Goal: Communication & Community: Ask a question

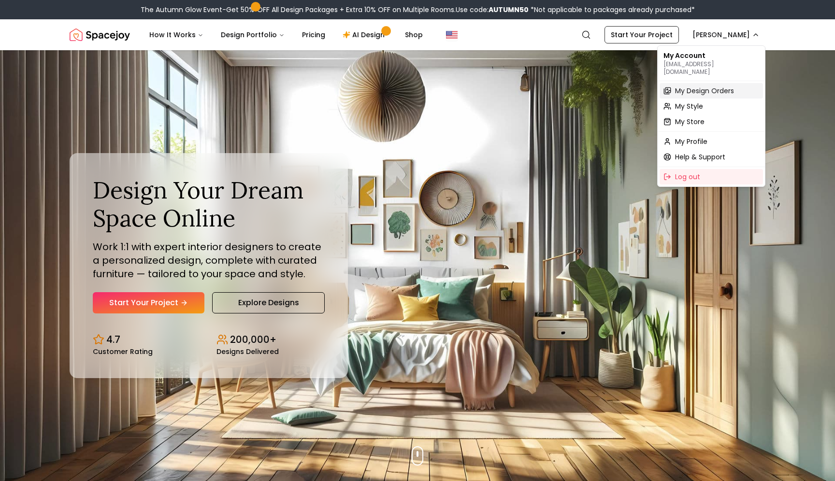
click at [721, 86] on span "My Design Orders" at bounding box center [704, 91] width 59 height 10
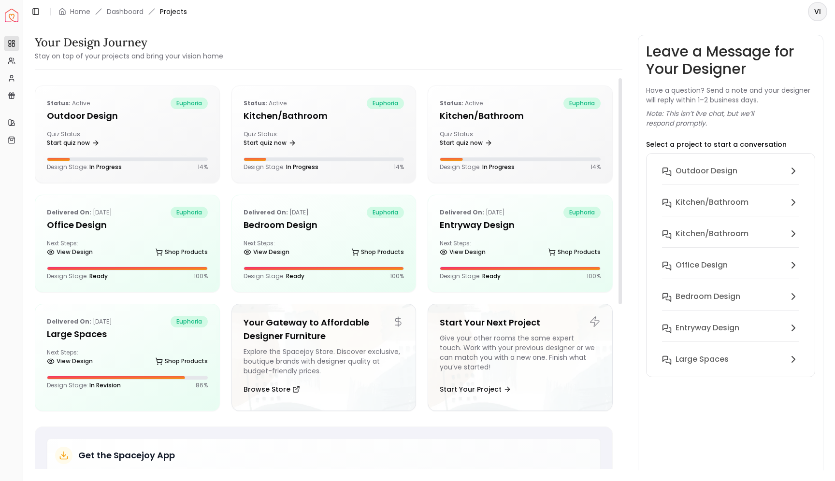
scroll to position [2, 0]
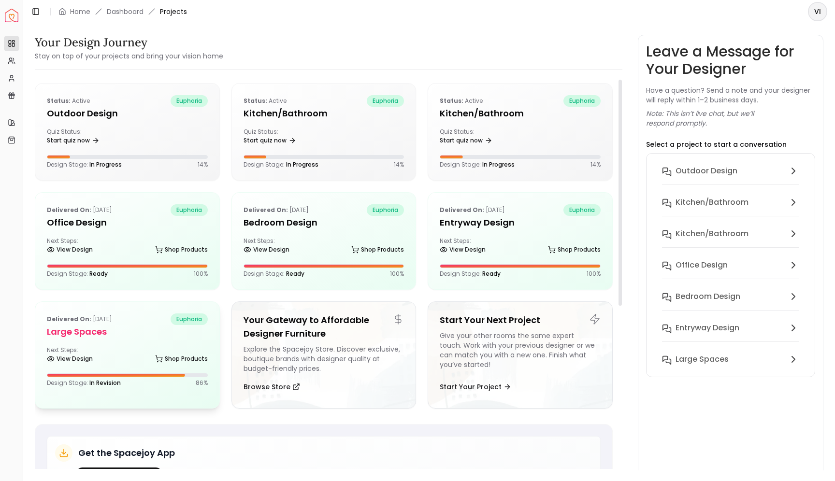
click at [71, 340] on div "Delivered on: [DATE] euphoria Large Spaces Next Steps: View Design Shop Product…" at bounding box center [127, 350] width 184 height 97
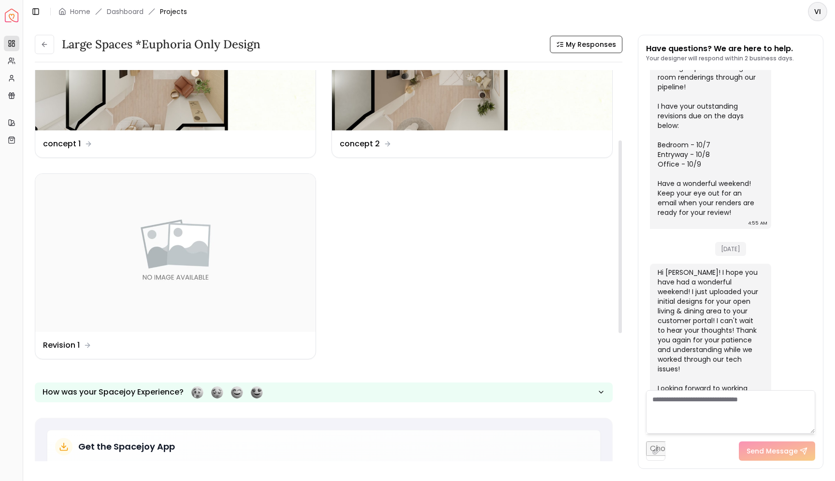
scroll to position [149, 0]
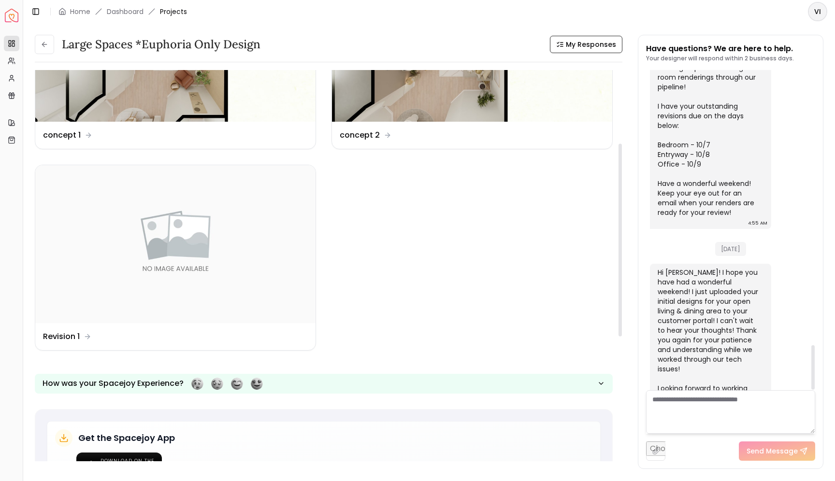
click at [706, 415] on textarea at bounding box center [730, 411] width 169 height 43
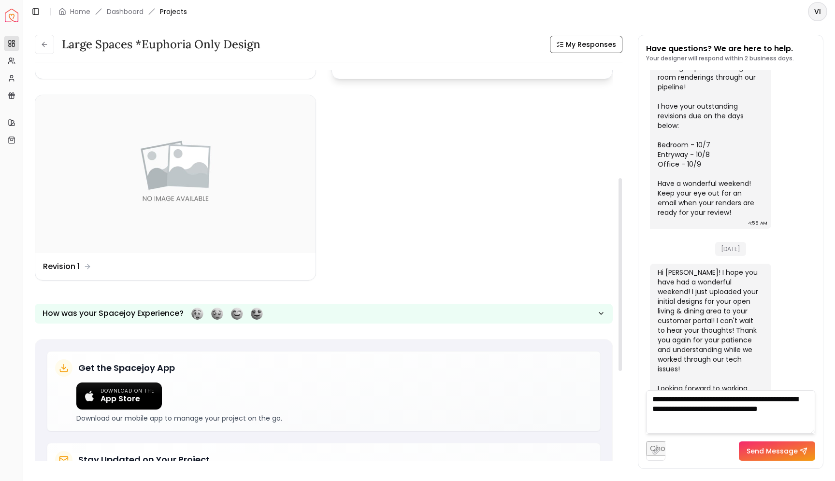
scroll to position [10, 0]
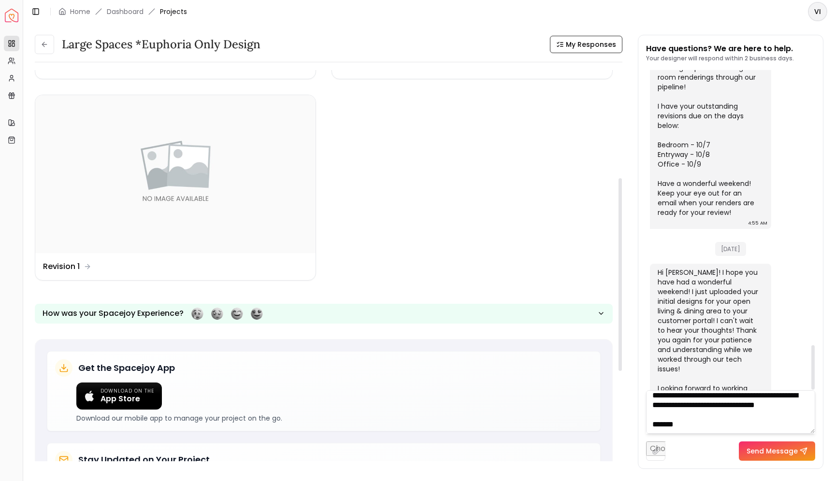
type textarea "**********"
click at [751, 450] on button "Send Message" at bounding box center [777, 451] width 76 height 19
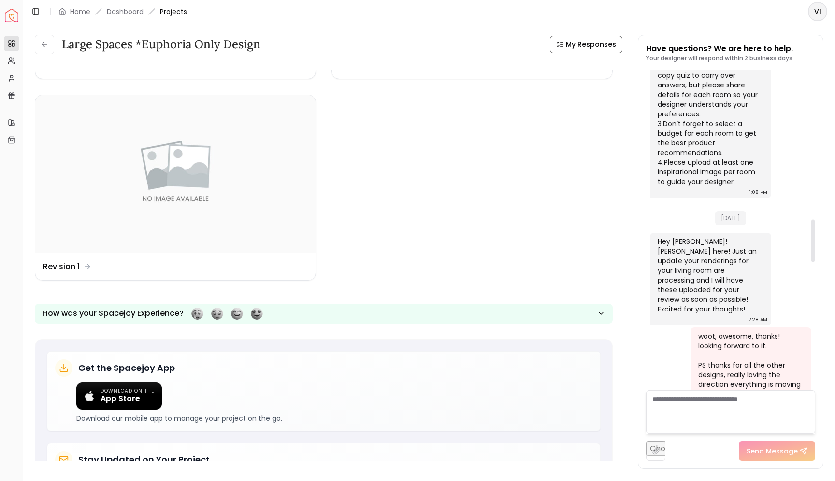
scroll to position [668, 0]
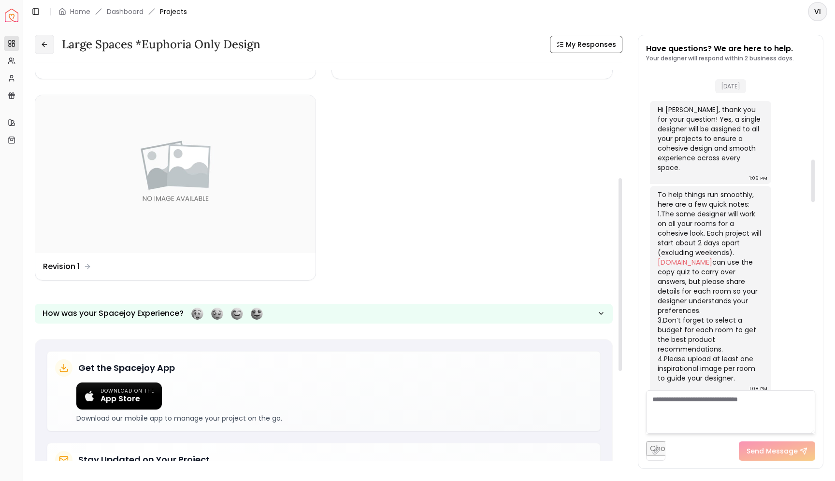
click at [43, 50] on button at bounding box center [44, 44] width 19 height 19
